Goal: Task Accomplishment & Management: Manage account settings

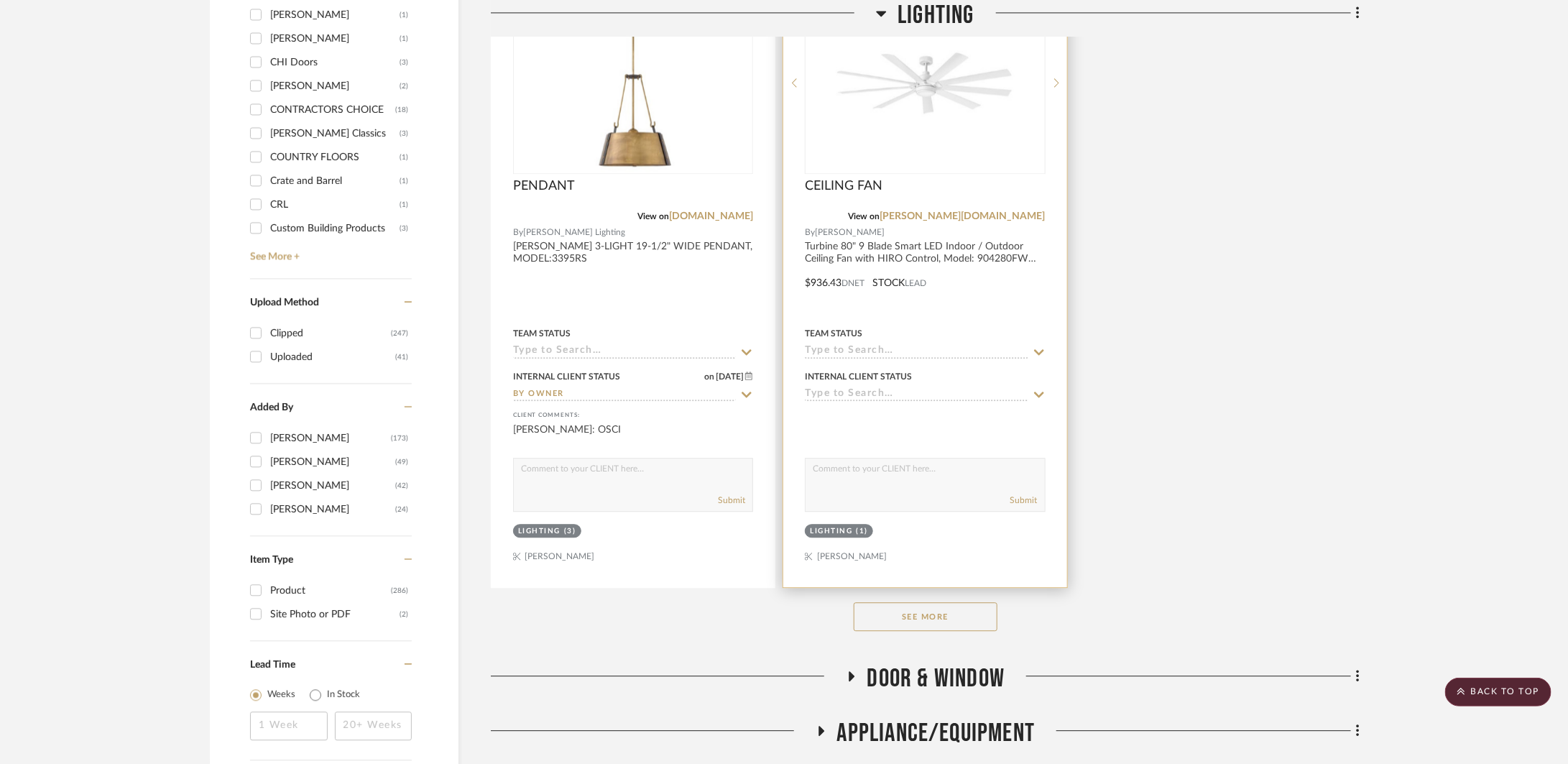
scroll to position [2360, 0]
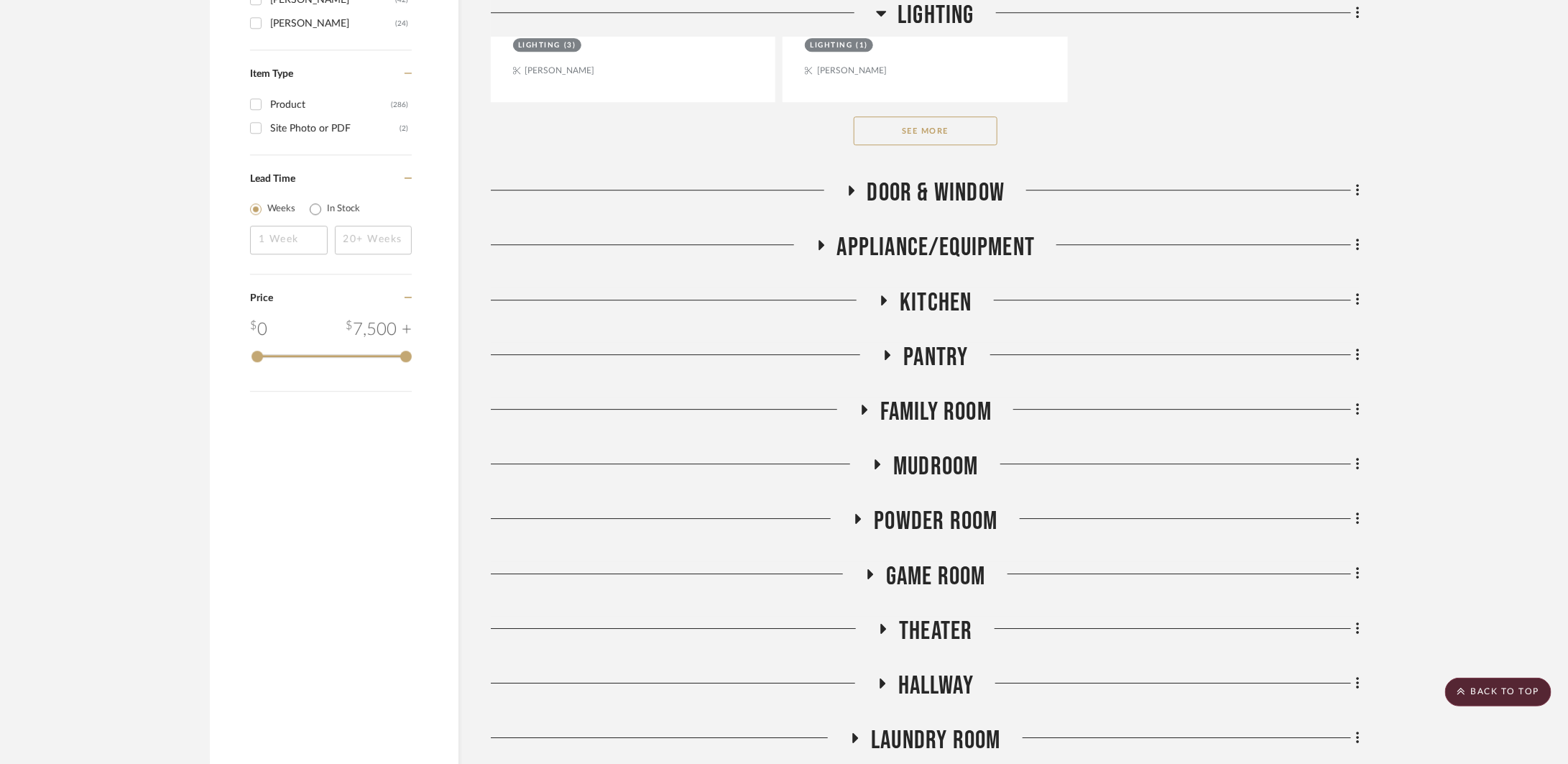
click at [956, 133] on button "See More" at bounding box center [925, 131] width 144 height 28
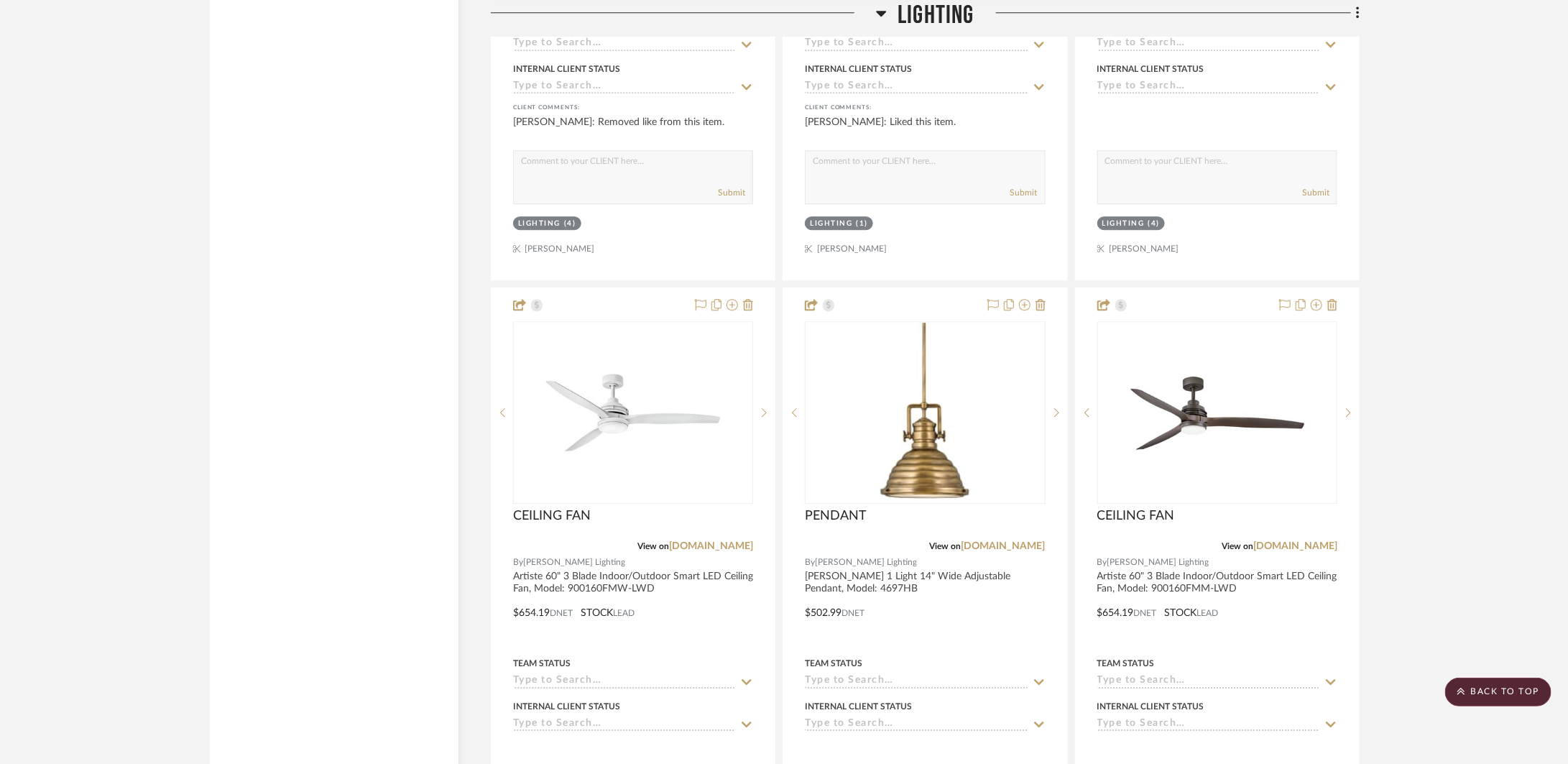
scroll to position [5477, 0]
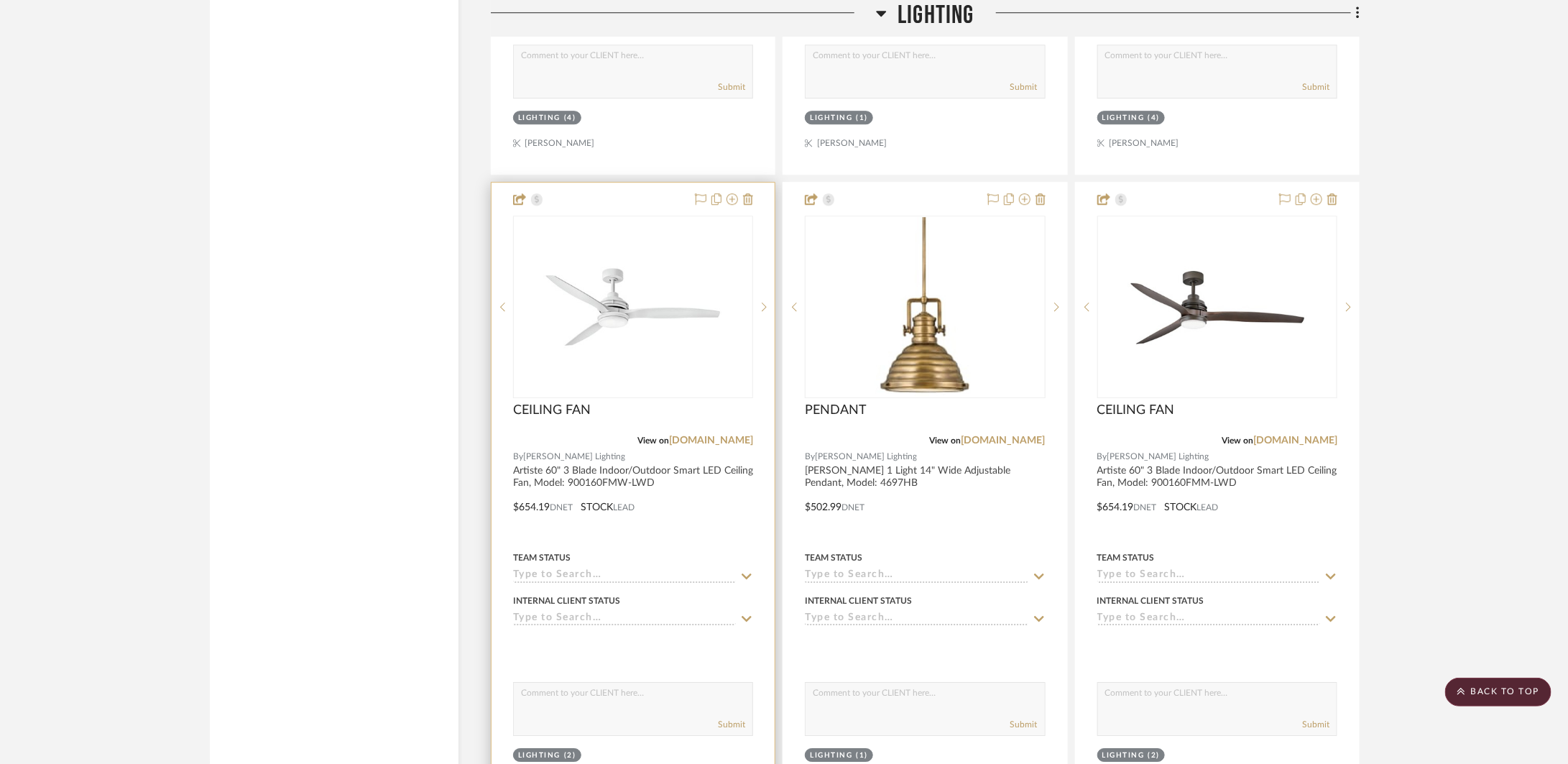
click at [724, 540] on div at bounding box center [633, 497] width 283 height 629
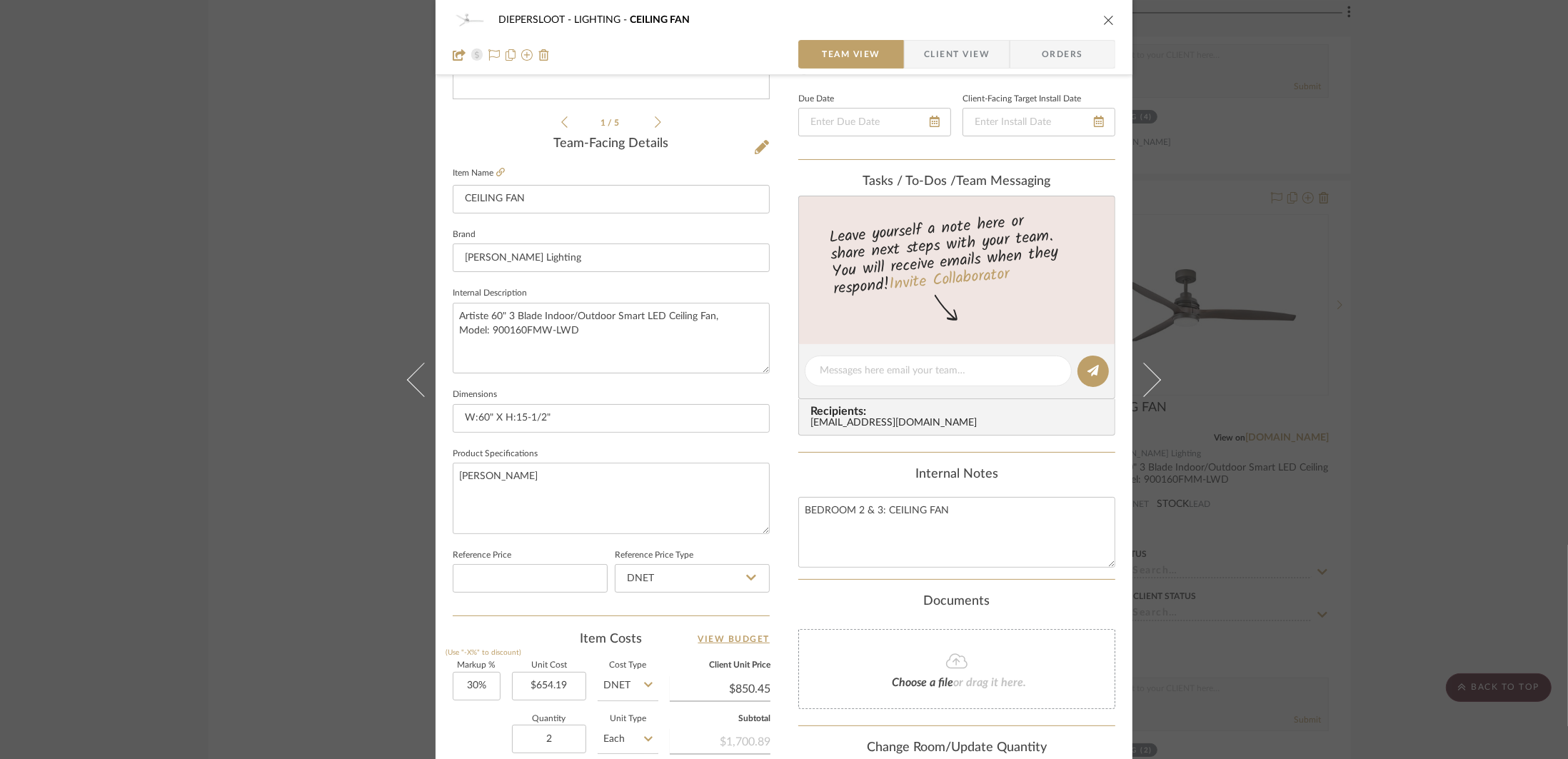
scroll to position [372, 0]
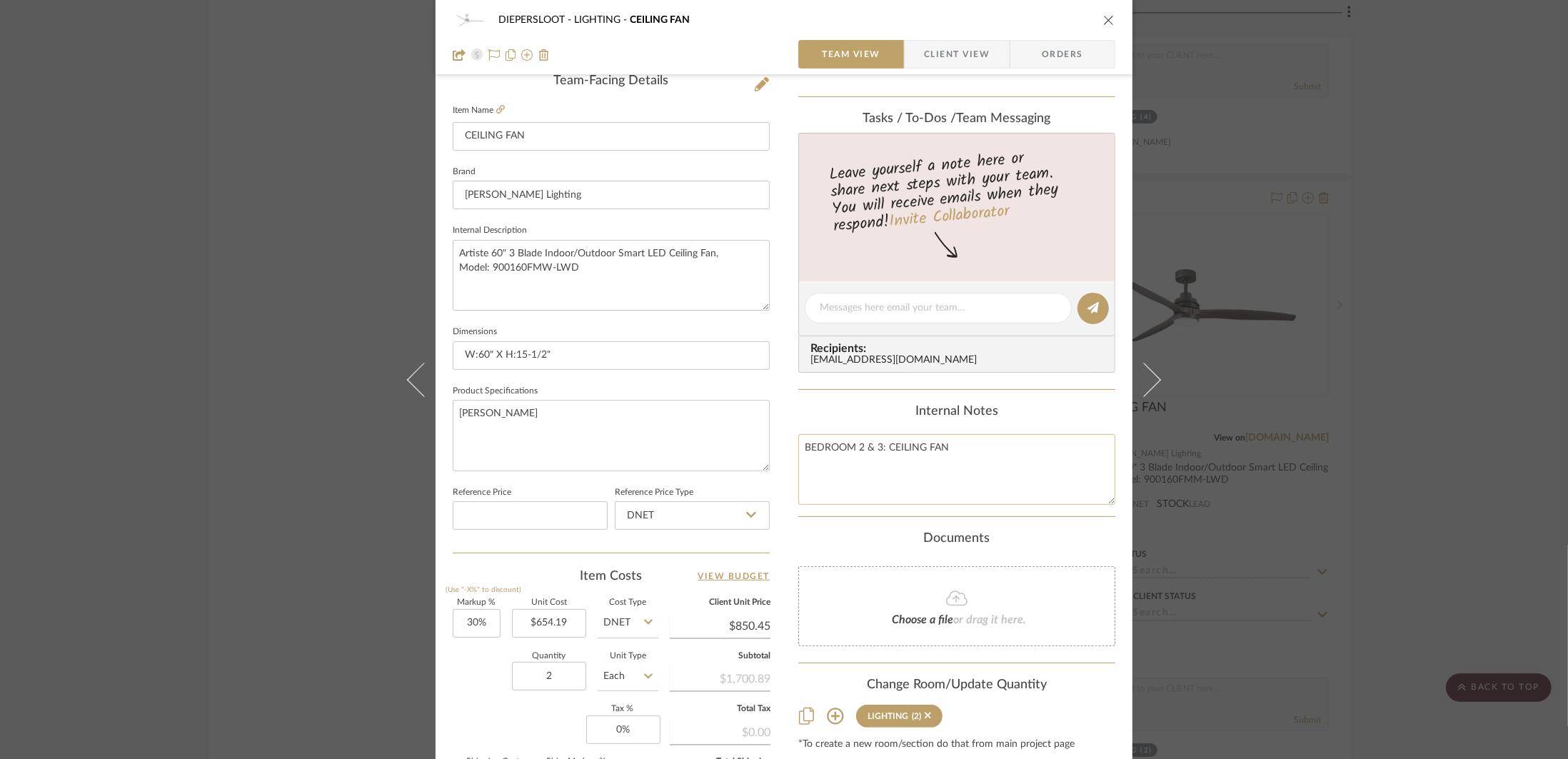
click at [802, 449] on textarea "BEDROOM 2 & 3: CEILING FAN" at bounding box center [957, 470] width 317 height 71
type textarea "MASTER GYM, BEDROOM 2 & 3: CEILING FAN"
click at [686, 434] on textarea "[PERSON_NAME]" at bounding box center [611, 435] width 317 height 71
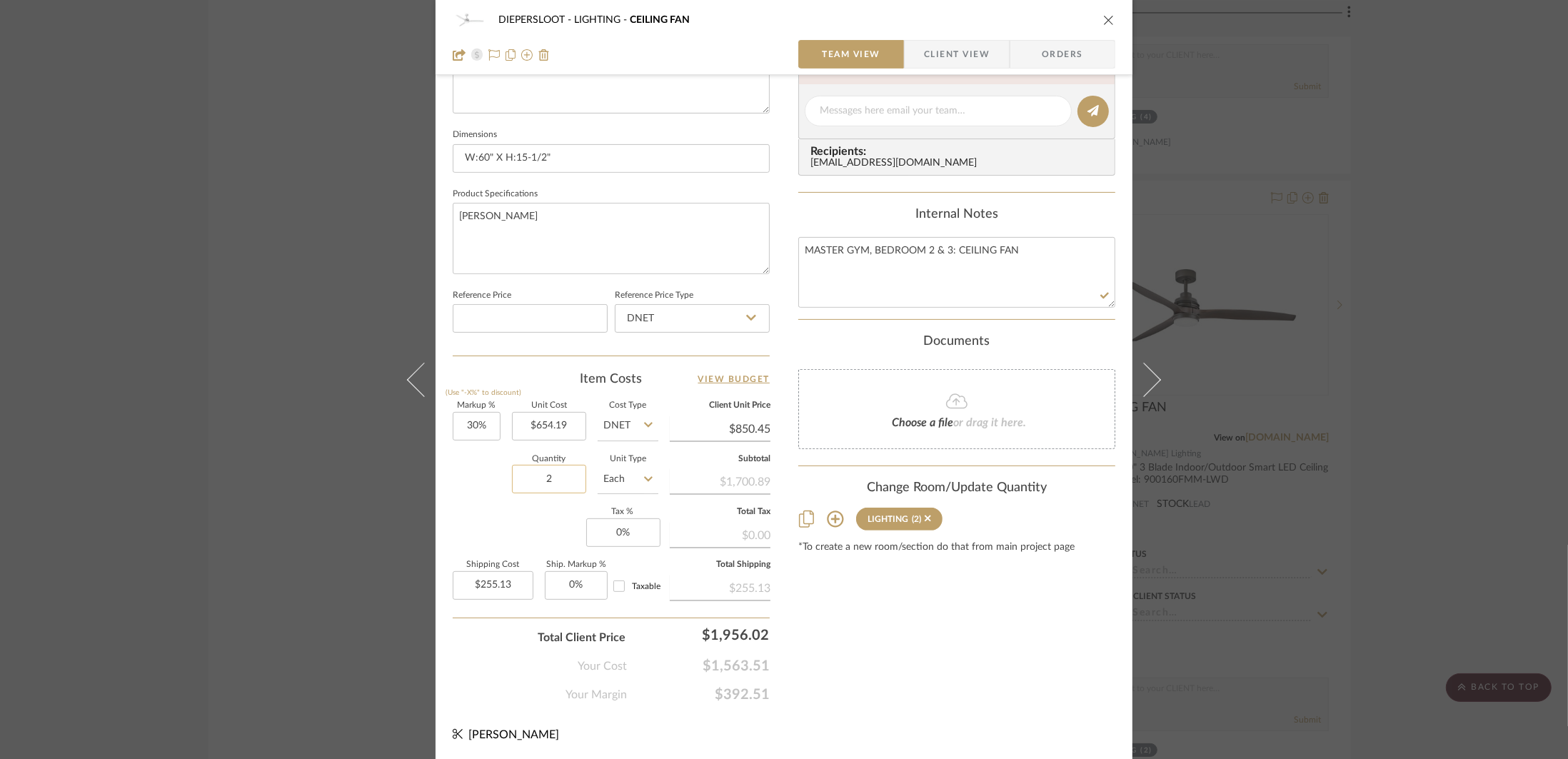
click at [555, 484] on input "2" at bounding box center [549, 479] width 74 height 28
type input "3"
click at [555, 420] on input "$654.19" at bounding box center [549, 426] width 74 height 28
type input "654.19"
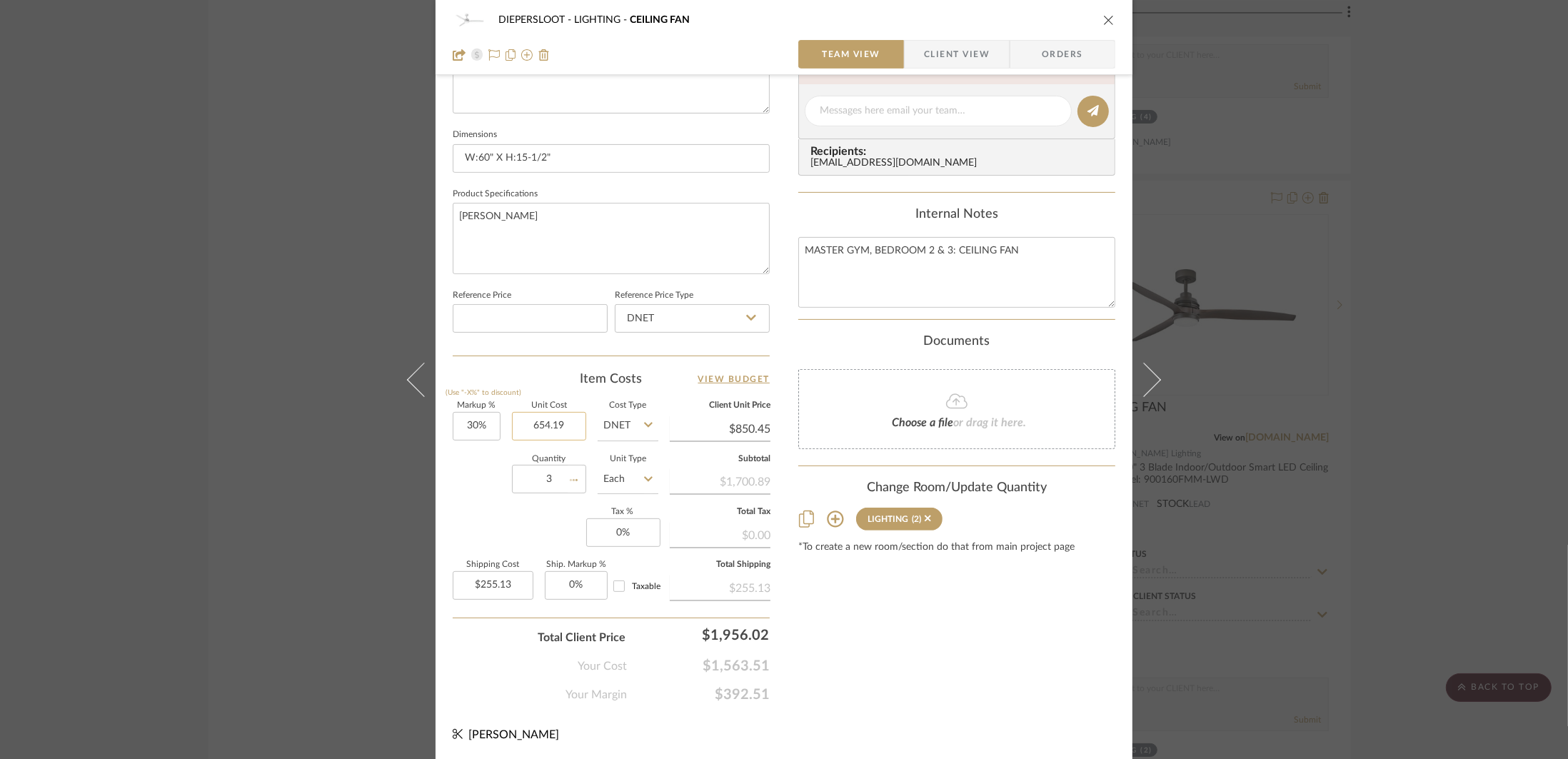
click at [555, 424] on input "654.19" at bounding box center [549, 426] width 74 height 28
type input "$382.70"
type input "$654.19"
click at [1102, 27] on div "DIEPERSLOOT LIGHTING CEILING FAN" at bounding box center [784, 19] width 663 height 28
click at [1106, 24] on icon "close" at bounding box center [1108, 20] width 11 height 11
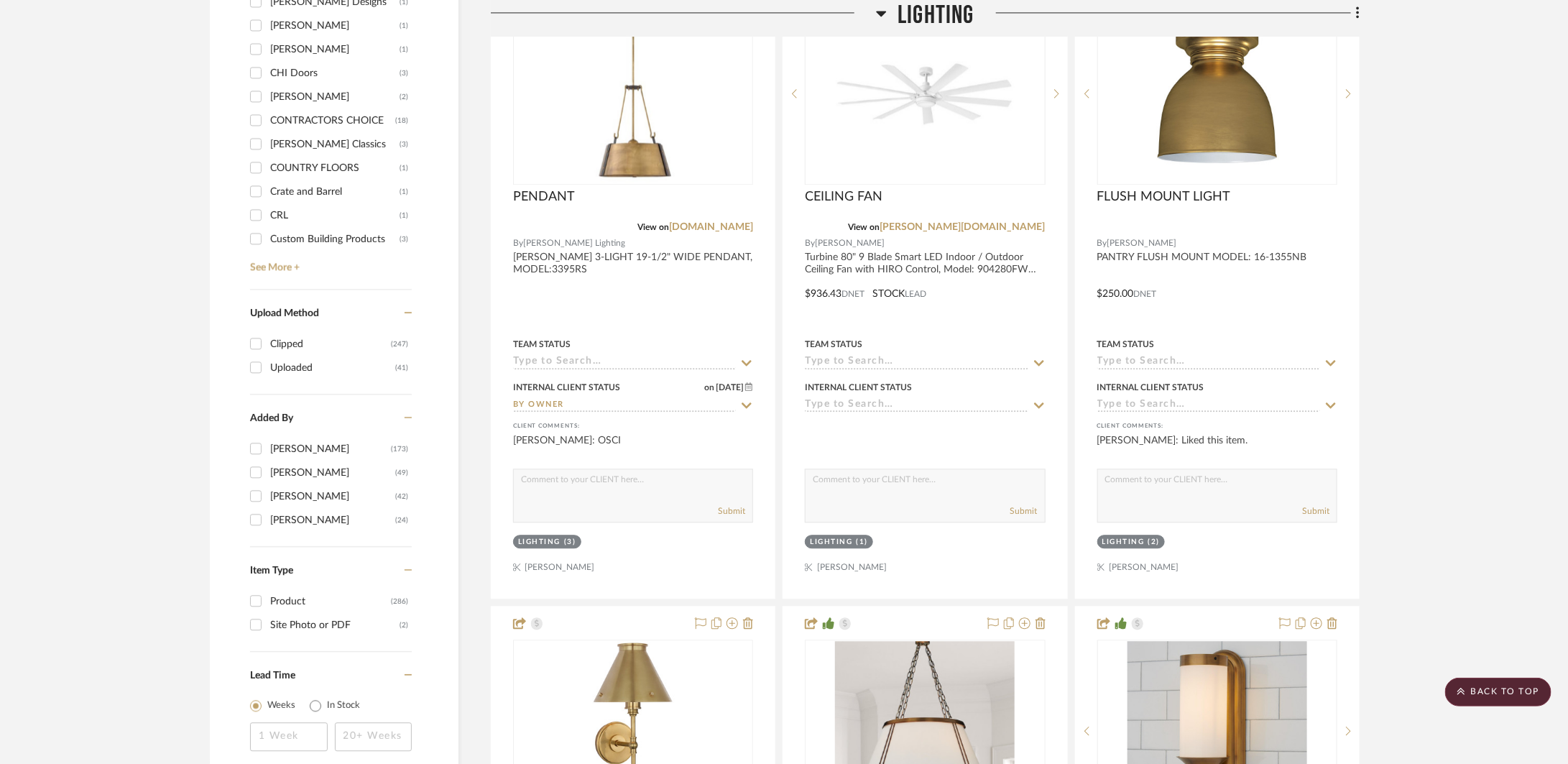
scroll to position [1805, 0]
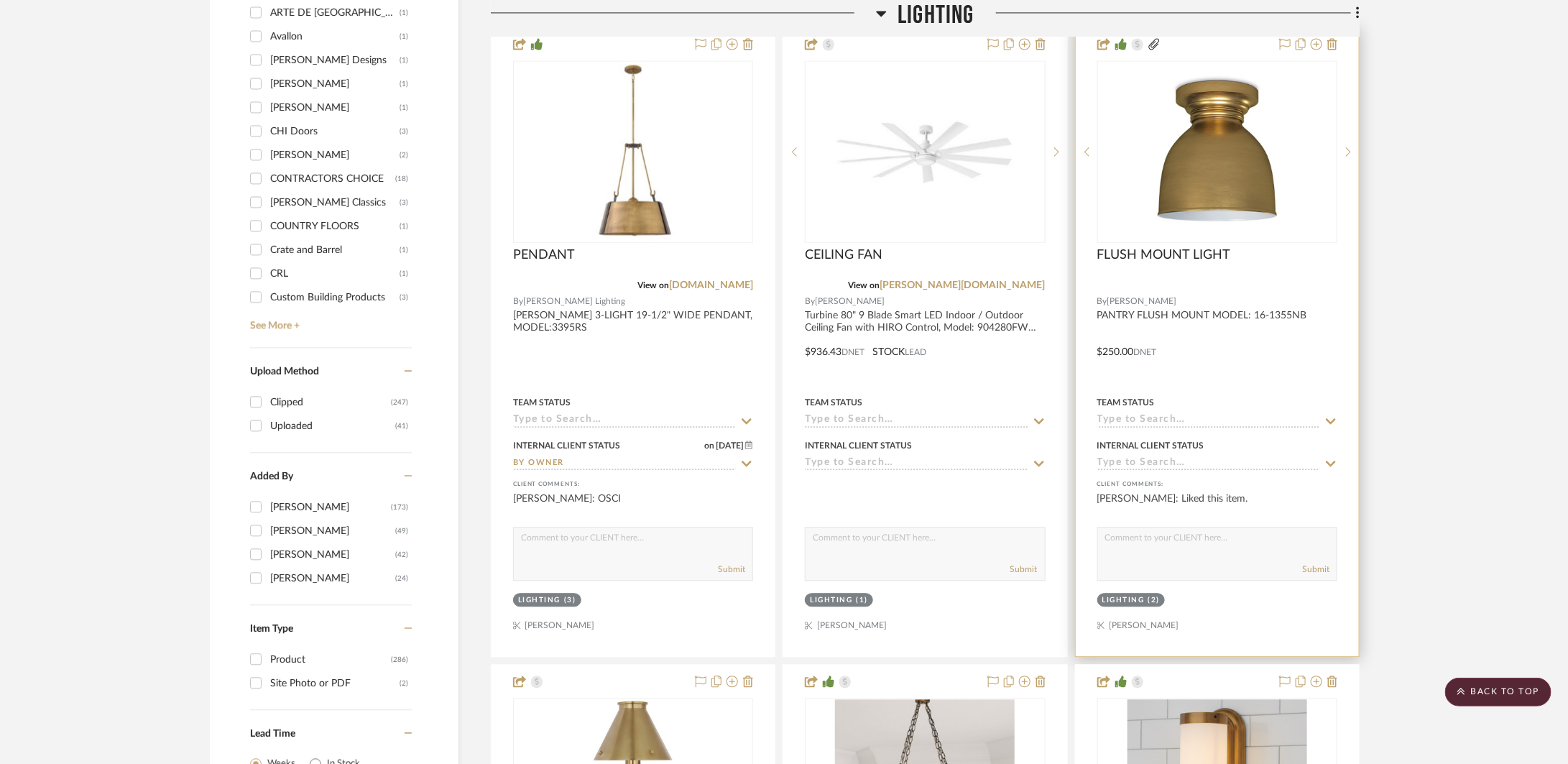
click at [1255, 360] on div at bounding box center [1217, 342] width 283 height 629
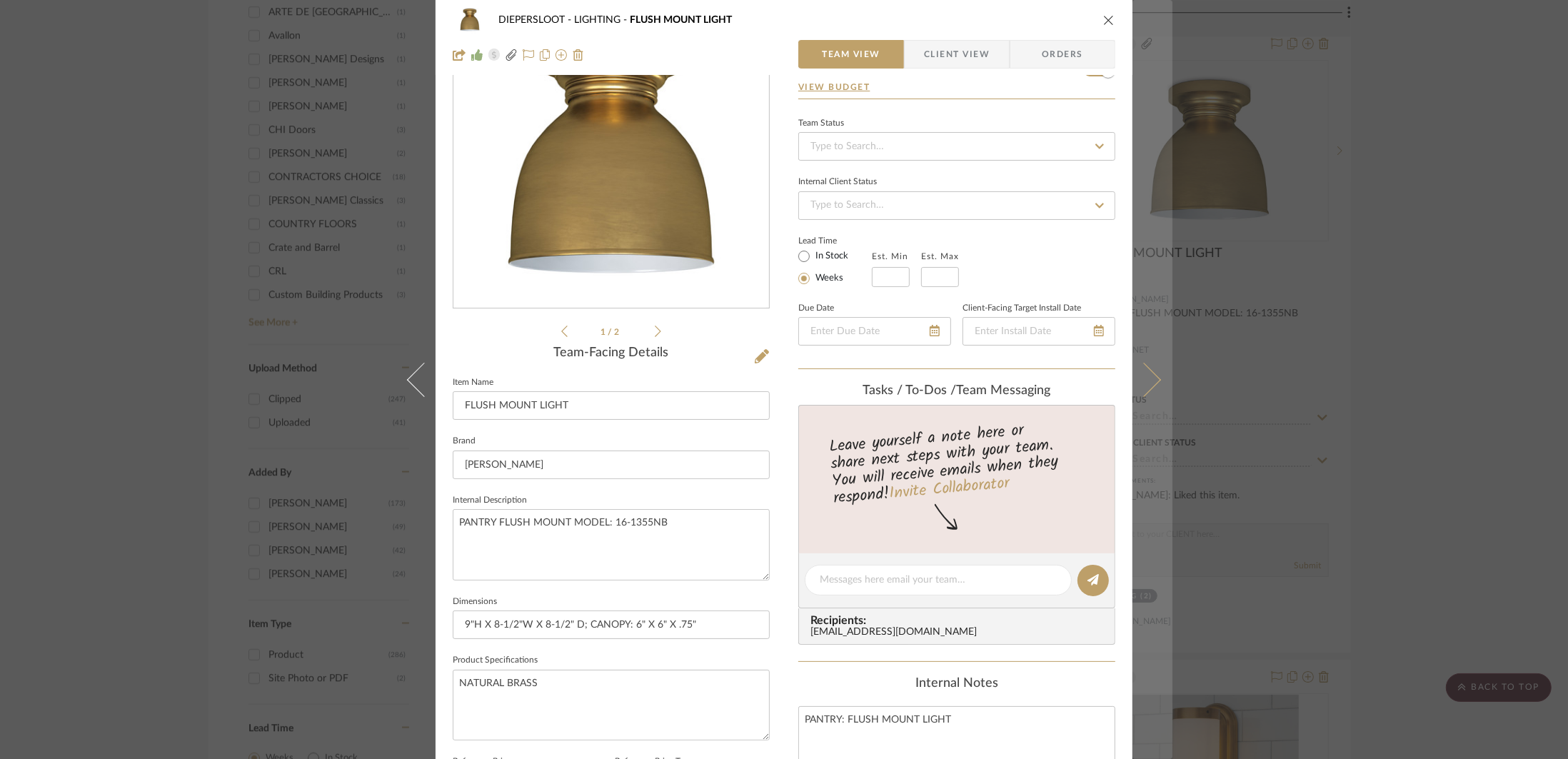
scroll to position [276, 0]
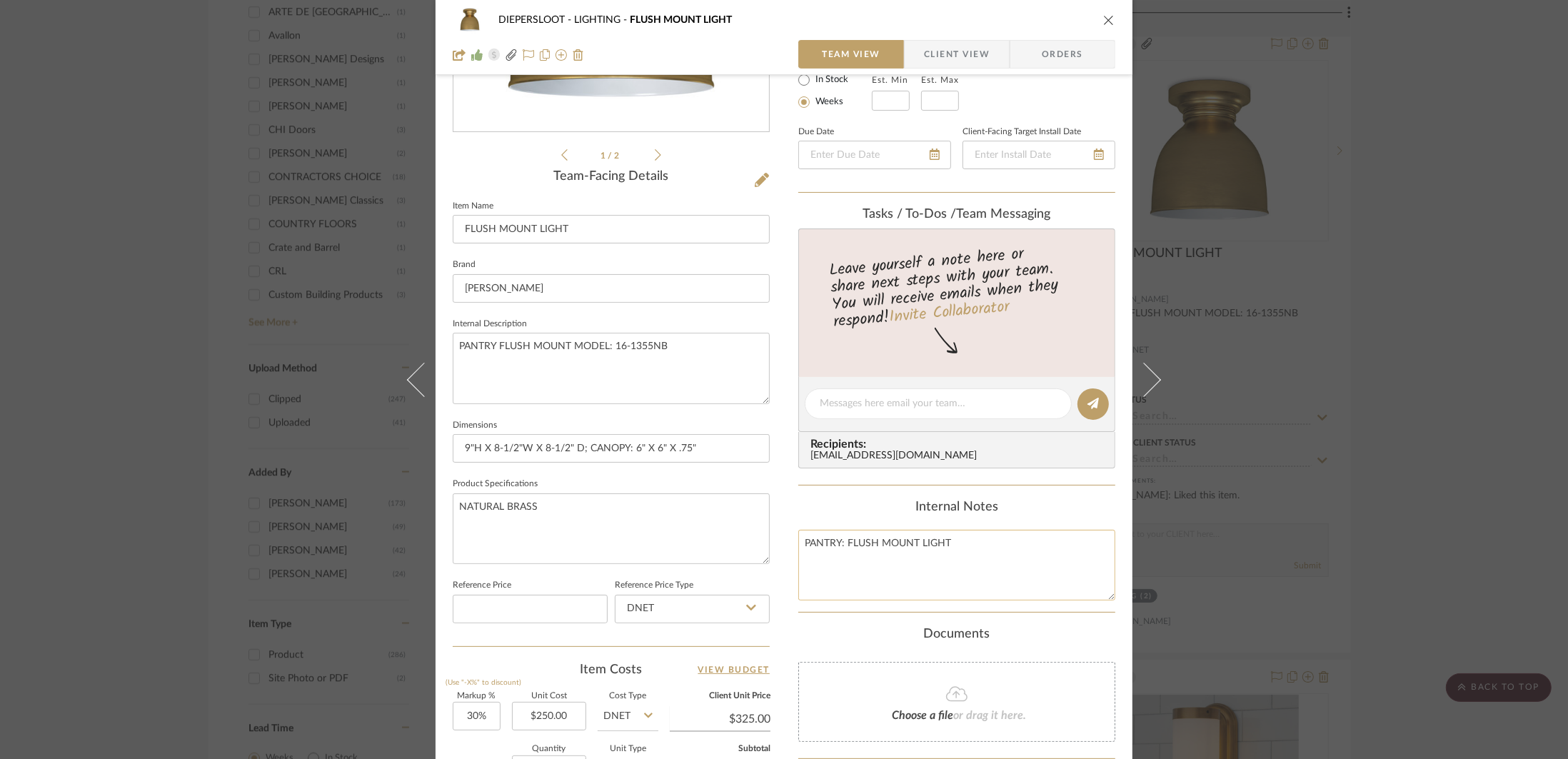
click at [834, 540] on textarea "PANTRY: FLUSH MOUNT LIGHT" at bounding box center [957, 565] width 317 height 71
drag, startPoint x: 837, startPoint y: 541, endPoint x: 795, endPoint y: 542, distance: 42.0
click at [799, 542] on textarea "PANTRY: FLUSH MOUNT LIGHT" at bounding box center [957, 565] width 317 height 71
type textarea "KITCHEN: [GEOGRAPHIC_DATA]"
click at [570, 501] on textarea "NATURAL BRASS" at bounding box center [611, 528] width 317 height 71
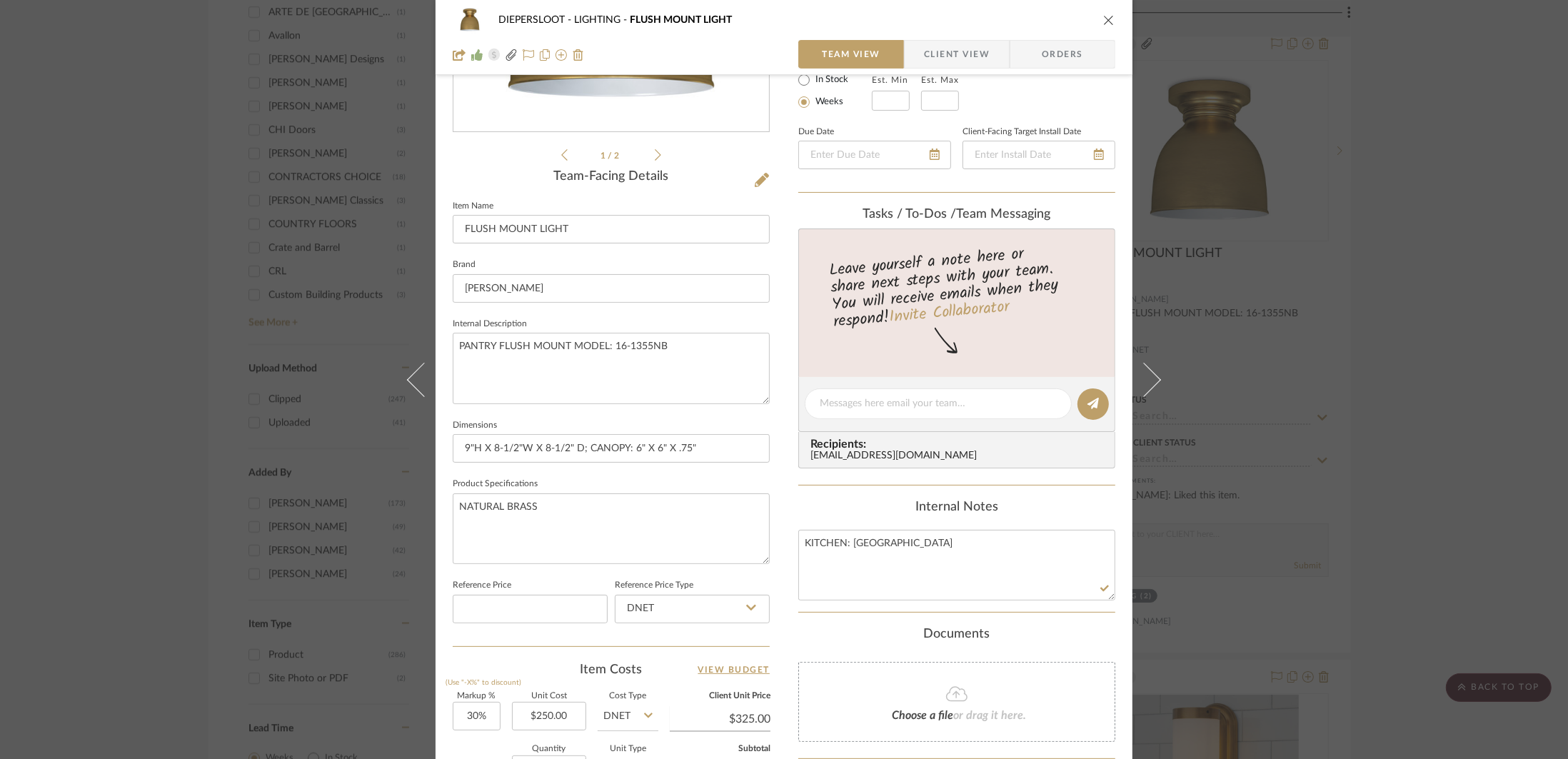
click at [1103, 18] on icon "close" at bounding box center [1108, 20] width 11 height 11
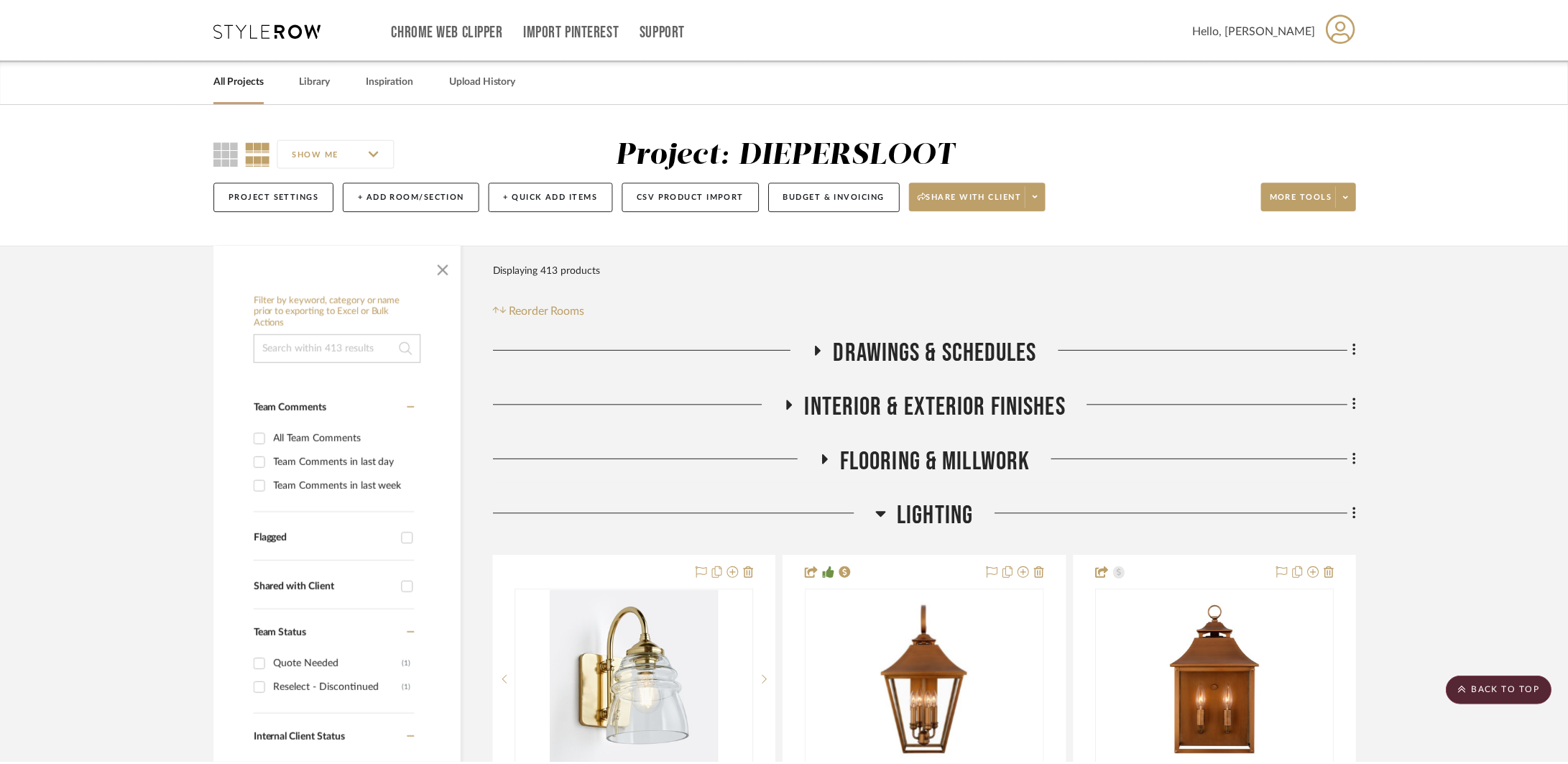
scroll to position [1805, 0]
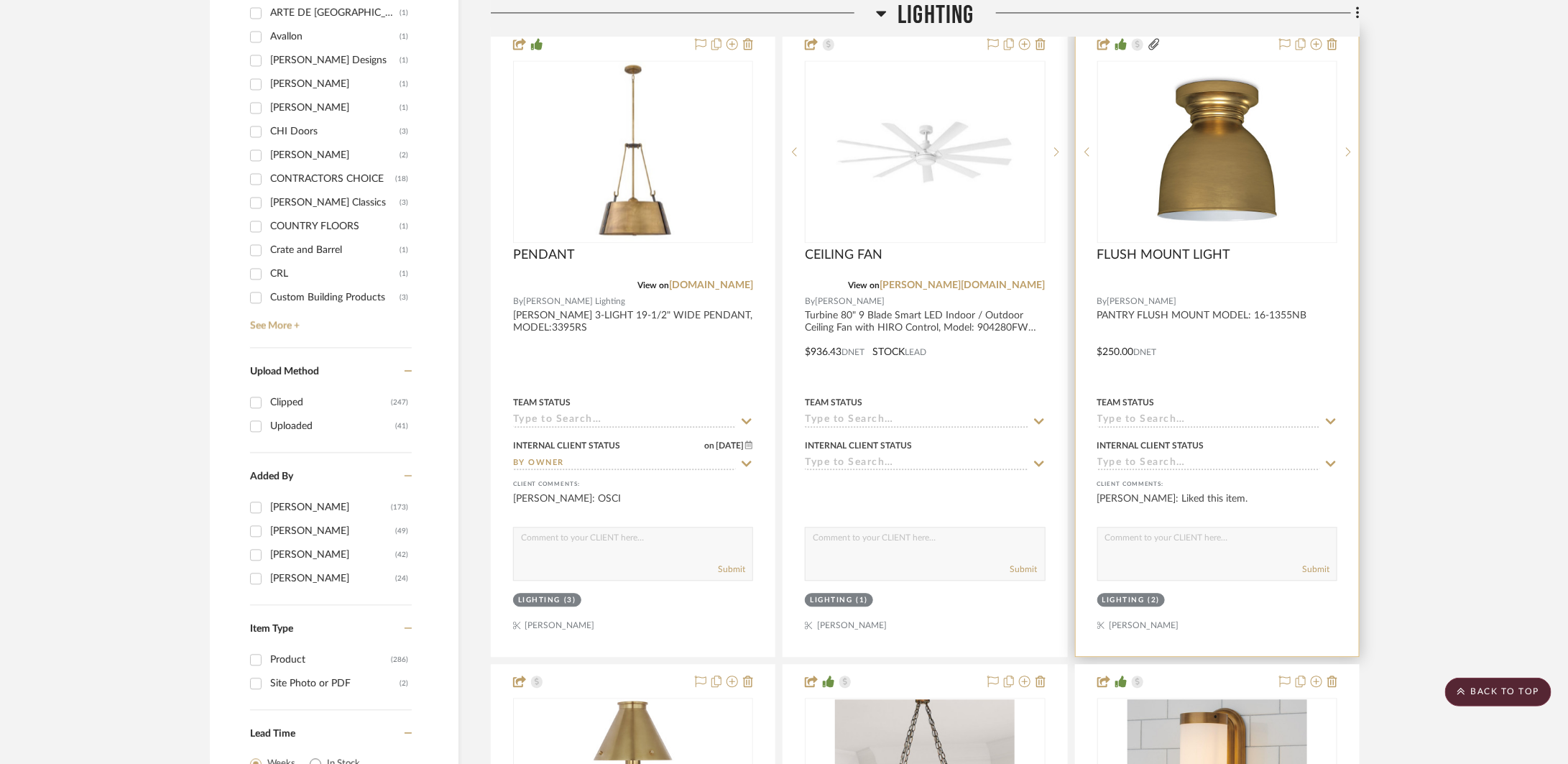
click at [1153, 48] on icon at bounding box center [1154, 44] width 12 height 12
click at [1156, 49] on icon at bounding box center [1154, 44] width 12 height 12
click at [1154, 46] on icon at bounding box center [1154, 44] width 12 height 12
click at [1154, 46] on icon at bounding box center [1154, 44] width 11 height 12
click at [1152, 43] on icon at bounding box center [1154, 44] width 12 height 12
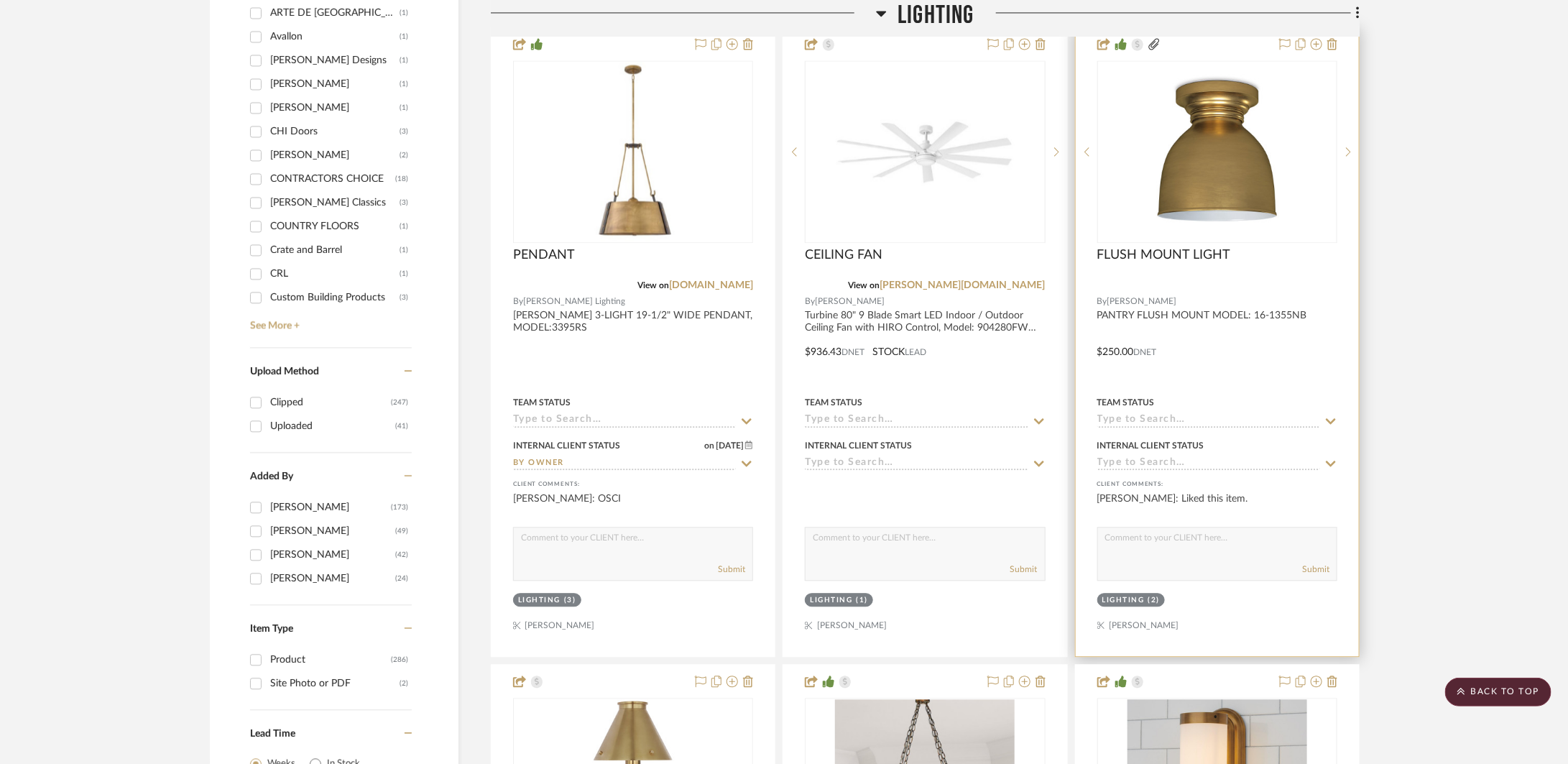
click at [1152, 43] on icon at bounding box center [1154, 44] width 12 height 12
click at [1154, 47] on icon at bounding box center [1154, 44] width 12 height 12
click at [1244, 244] on div at bounding box center [1217, 342] width 283 height 629
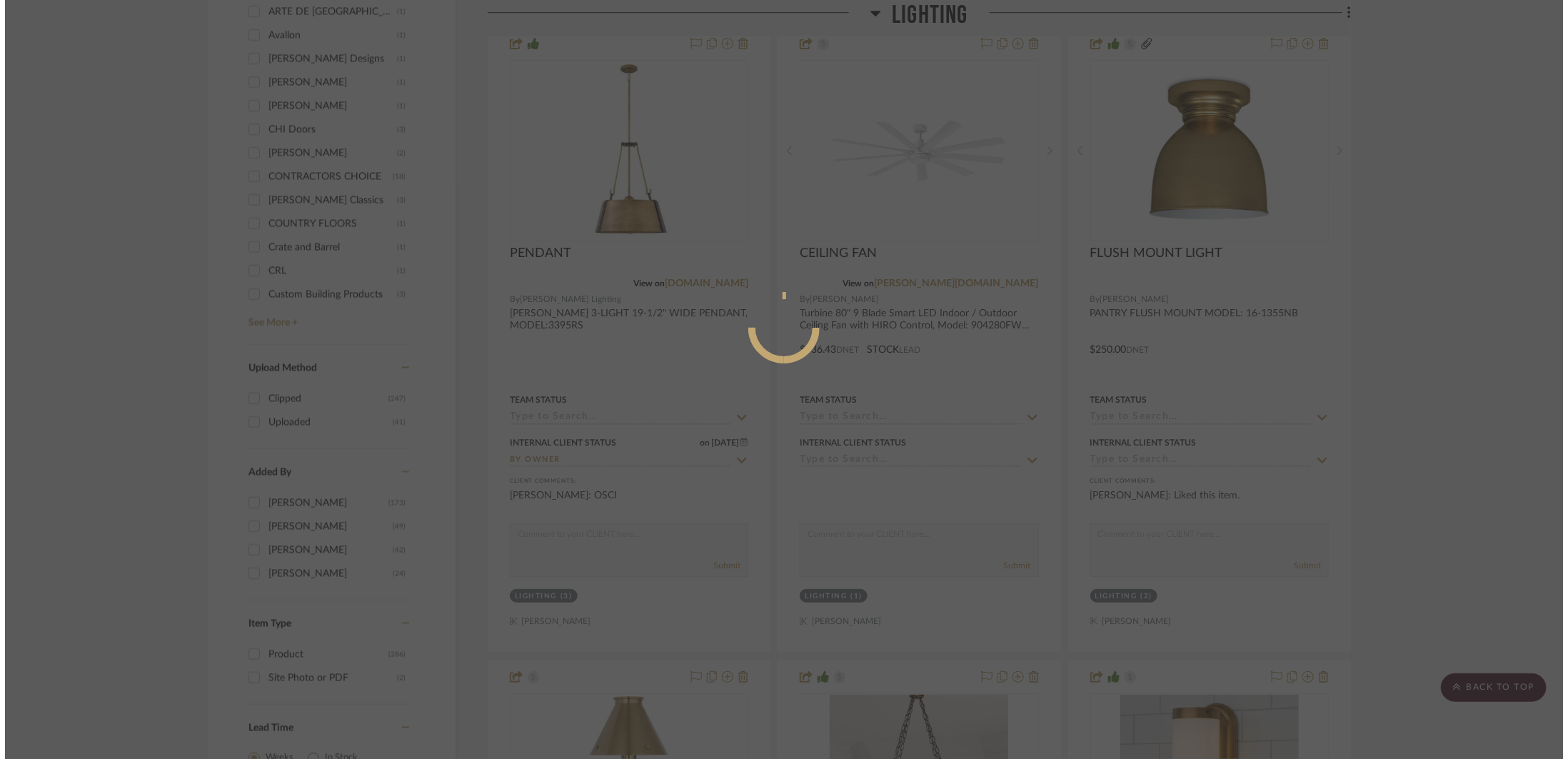
scroll to position [0, 0]
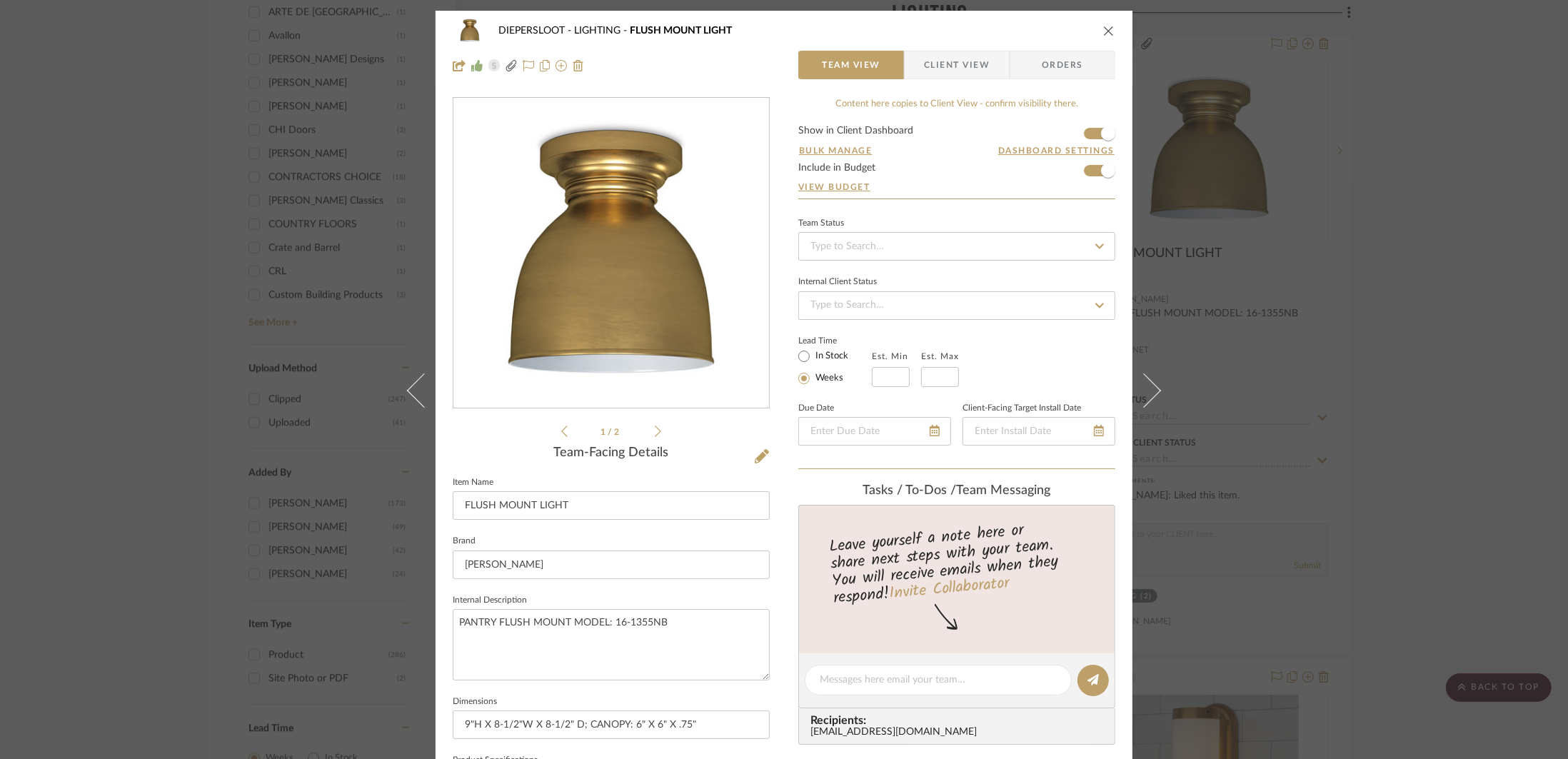
click at [655, 435] on icon at bounding box center [658, 431] width 6 height 13
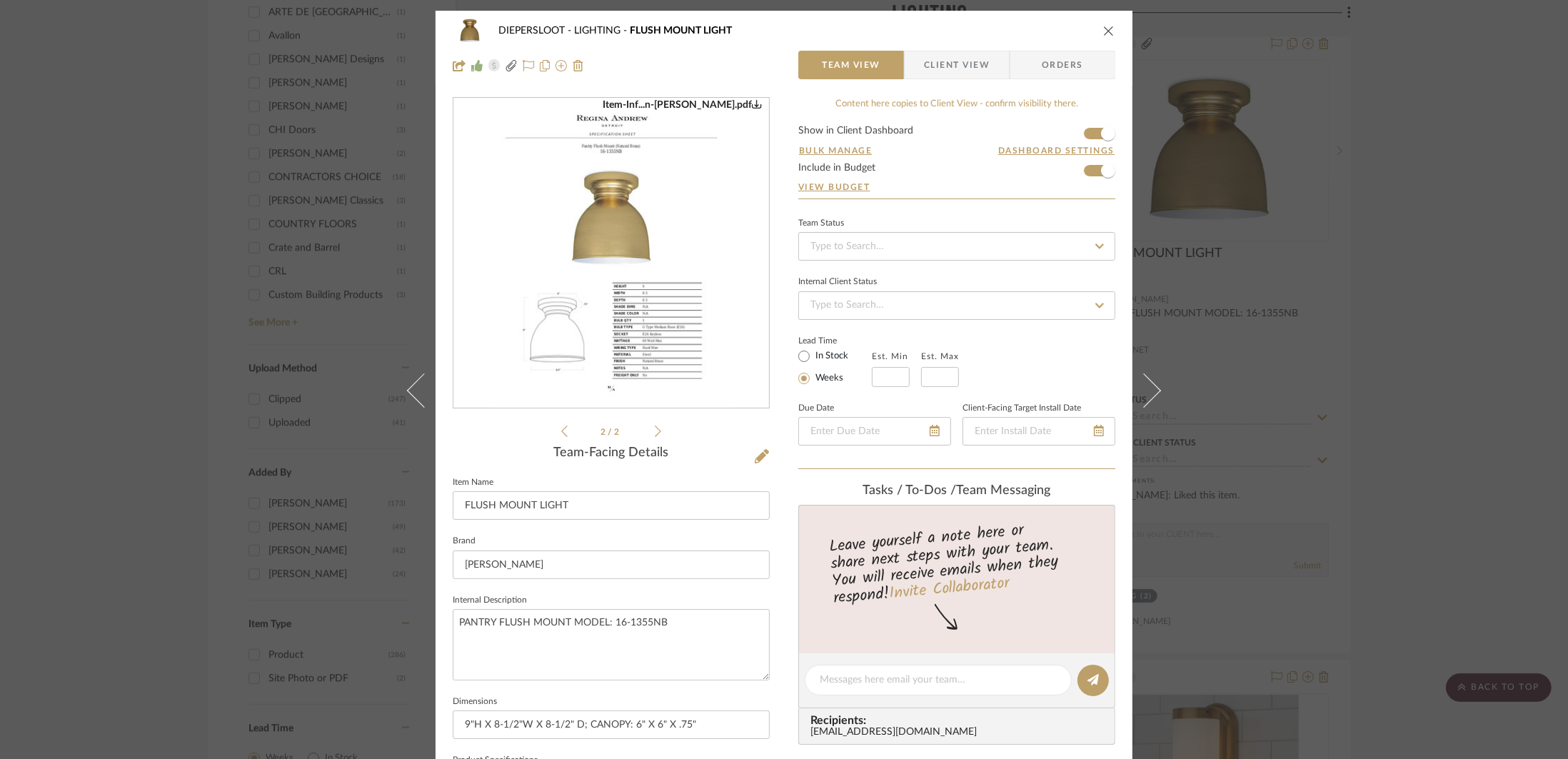
click at [668, 307] on img "1" at bounding box center [611, 254] width 240 height 310
click at [1103, 33] on icon "close" at bounding box center [1108, 31] width 11 height 11
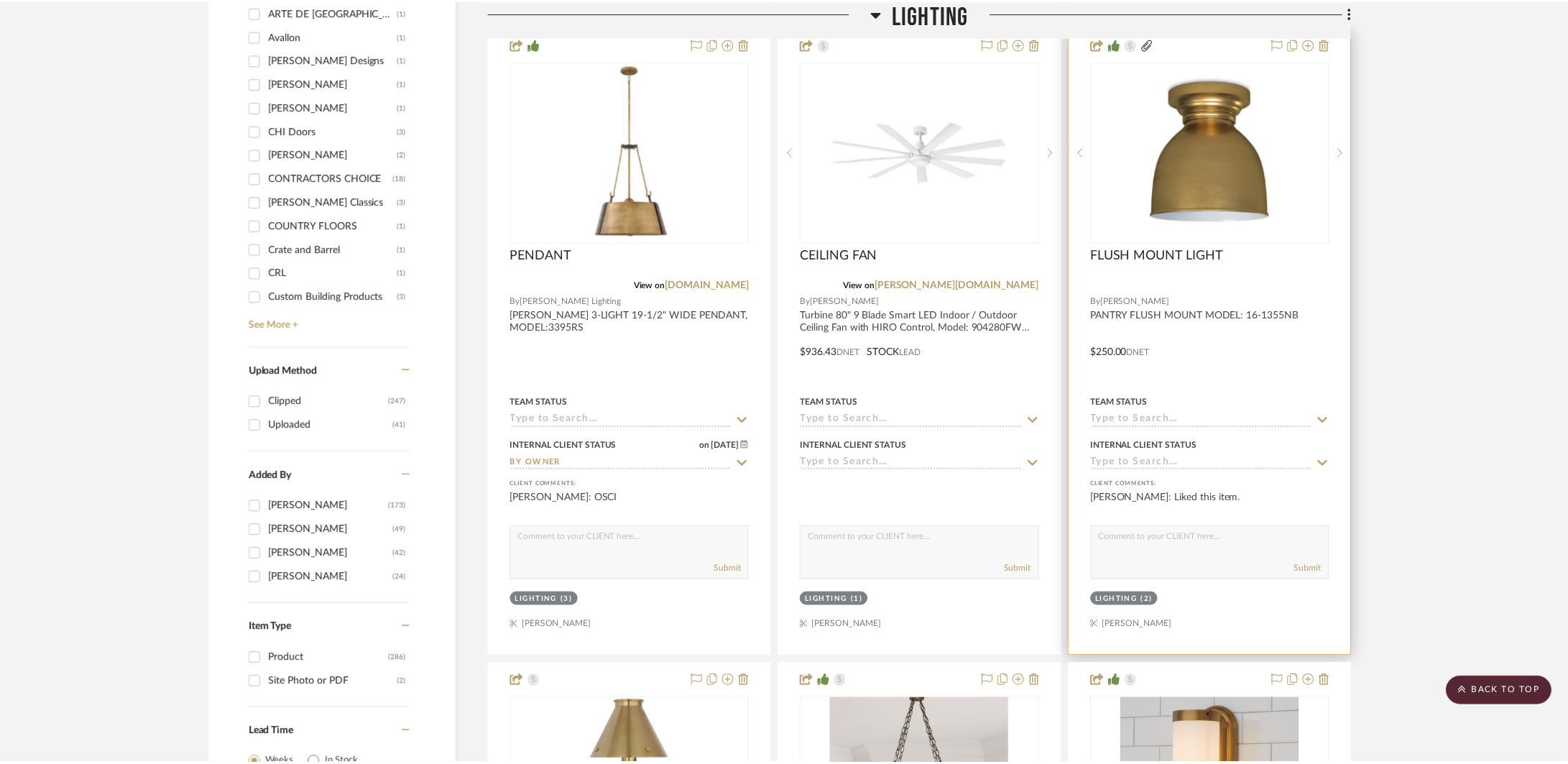
scroll to position [1805, 0]
